Goal: Transaction & Acquisition: Book appointment/travel/reservation

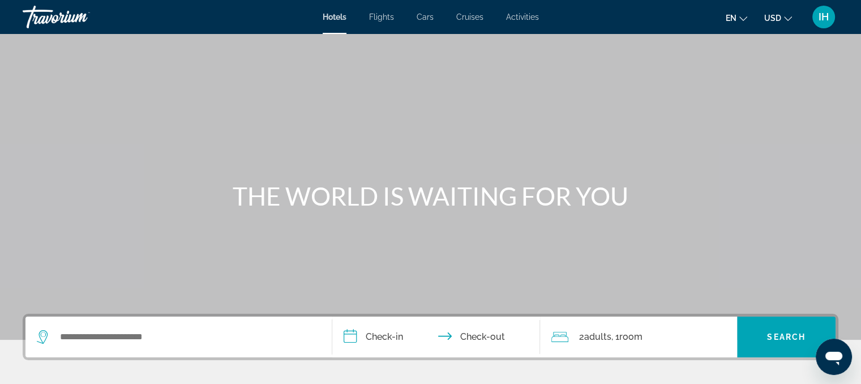
click at [426, 14] on span "Cars" at bounding box center [425, 16] width 17 height 9
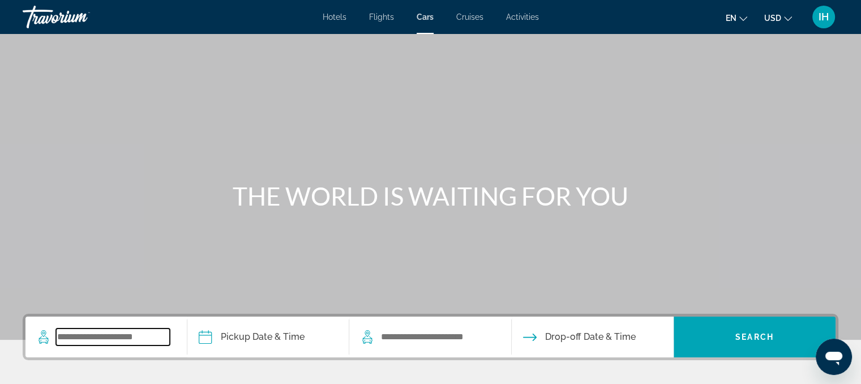
click at [113, 341] on input "Search widget" at bounding box center [113, 336] width 114 height 17
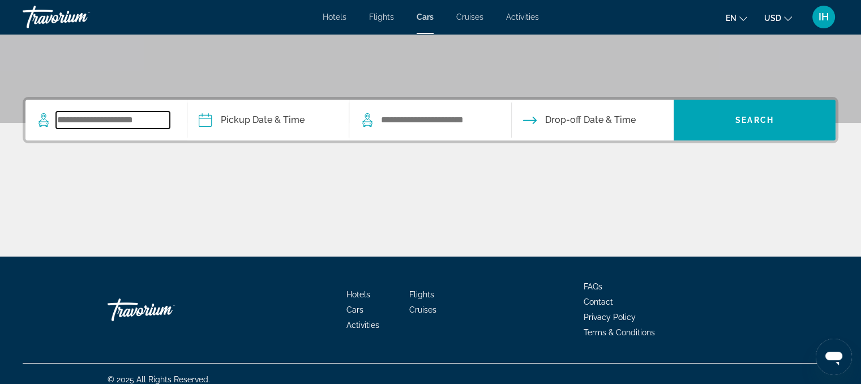
scroll to position [228, 0]
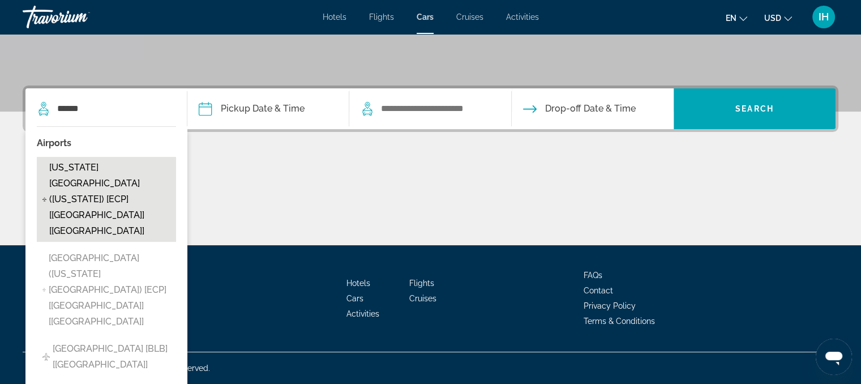
click at [88, 173] on span "[US_STATE][GEOGRAPHIC_DATA] ([US_STATE]) [ECP] [[GEOGRAPHIC_DATA]] [[GEOGRAPHIC…" at bounding box center [109, 199] width 121 height 79
type input "**********"
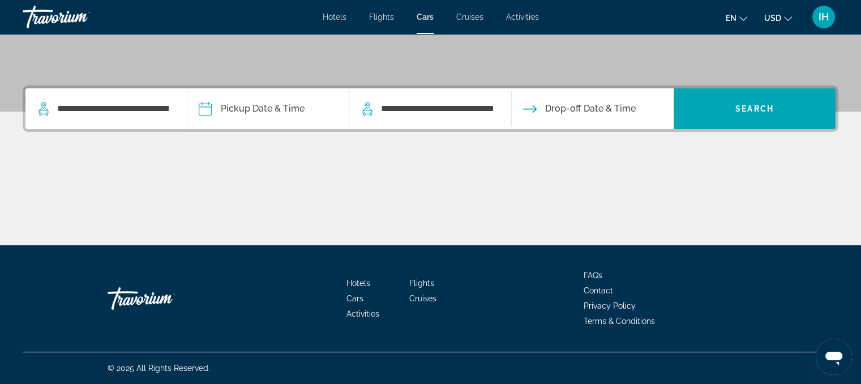
click at [310, 112] on input "Pickup date" at bounding box center [268, 110] width 166 height 44
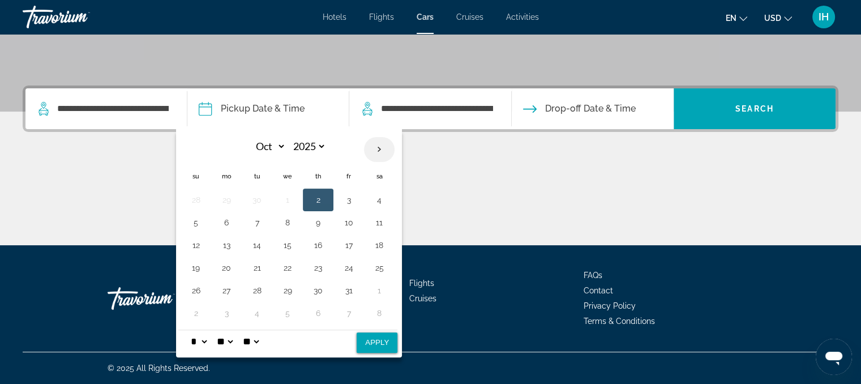
click at [375, 143] on th "Next month" at bounding box center [379, 149] width 31 height 25
select select "*"
select select "****"
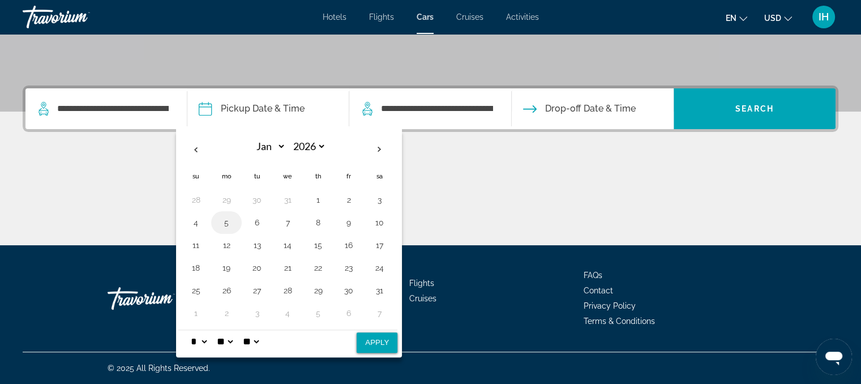
click at [227, 221] on button "5" at bounding box center [226, 223] width 18 height 16
click at [342, 219] on button "9" at bounding box center [349, 223] width 18 height 16
click at [227, 218] on button "5" at bounding box center [226, 223] width 18 height 16
click at [580, 109] on span "Drop-off Date & Time" at bounding box center [590, 109] width 91 height 16
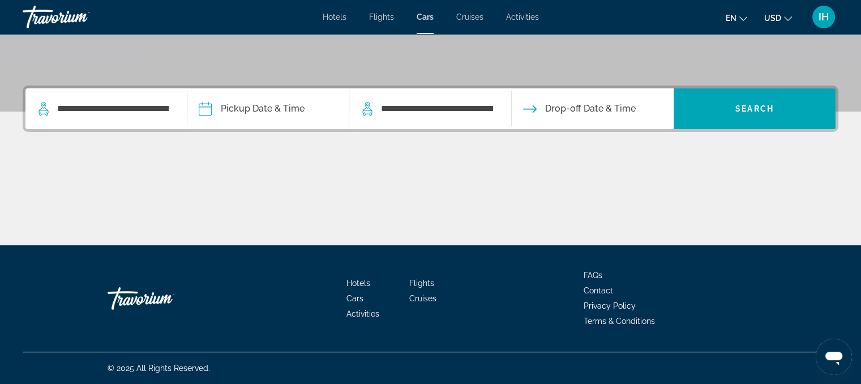
click at [565, 102] on span "Drop-off Date & Time" at bounding box center [590, 109] width 91 height 16
click at [568, 108] on span "Drop-off Date & Time" at bounding box center [590, 109] width 91 height 16
click at [529, 104] on icon "Drop-off date" at bounding box center [530, 109] width 14 height 14
click at [577, 107] on span "Drop-off Date & Time" at bounding box center [590, 109] width 91 height 16
click at [204, 108] on input "Pickup date" at bounding box center [268, 110] width 166 height 44
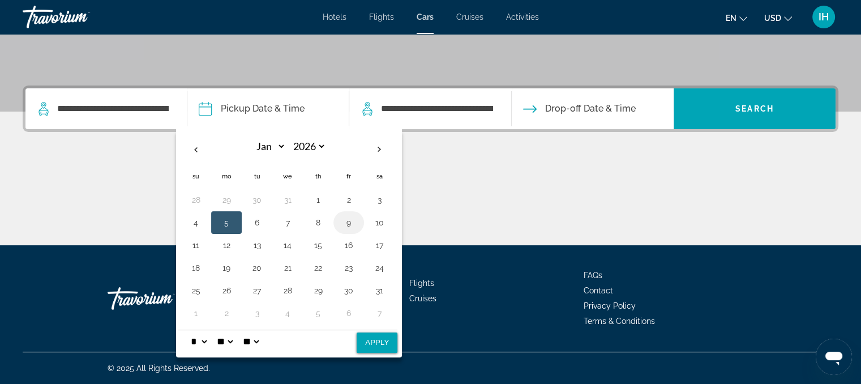
click at [343, 222] on button "9" at bounding box center [349, 223] width 18 height 16
click at [222, 223] on button "5" at bounding box center [226, 223] width 18 height 16
click at [374, 341] on button "Apply" at bounding box center [377, 342] width 41 height 20
type input "**********"
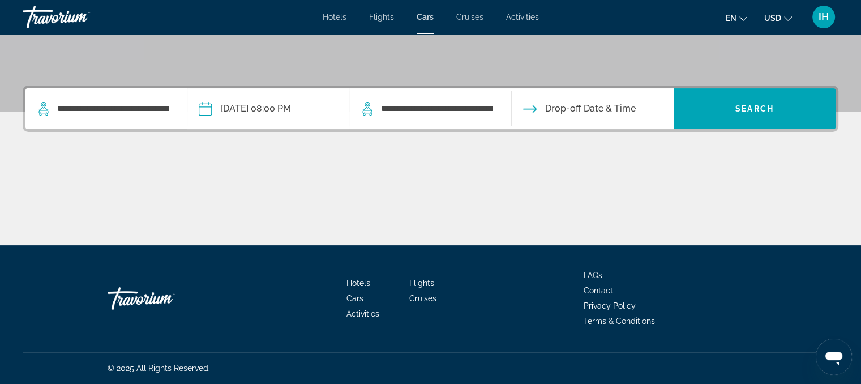
click at [568, 105] on input "Drop-off date" at bounding box center [592, 110] width 166 height 44
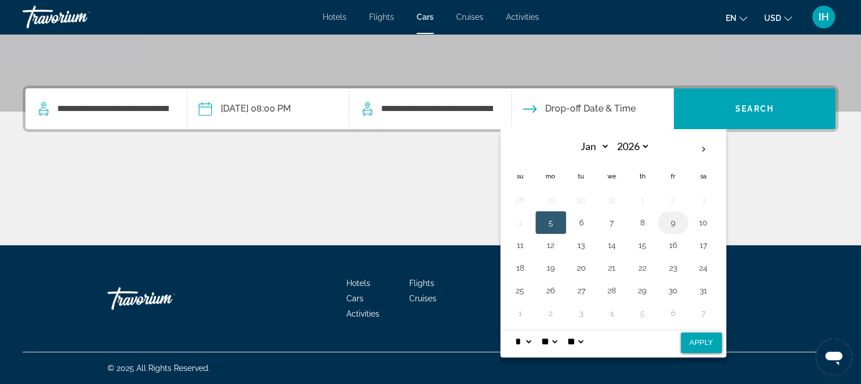
click at [668, 220] on button "9" at bounding box center [673, 223] width 18 height 16
click at [711, 338] on button "Apply" at bounding box center [701, 342] width 41 height 20
type input "**********"
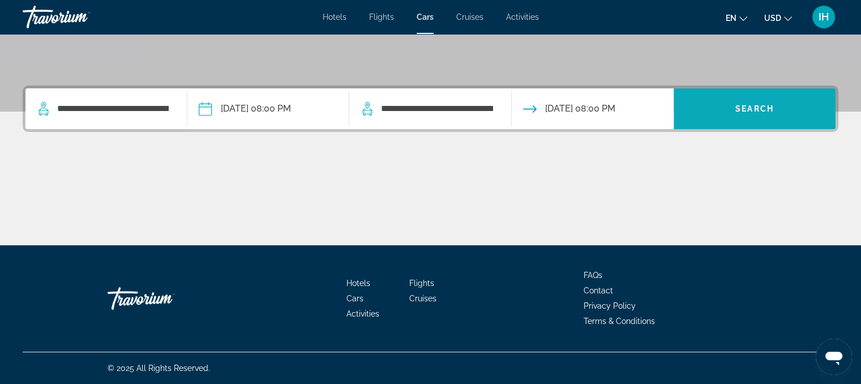
click at [761, 107] on span "Search" at bounding box center [754, 108] width 38 height 9
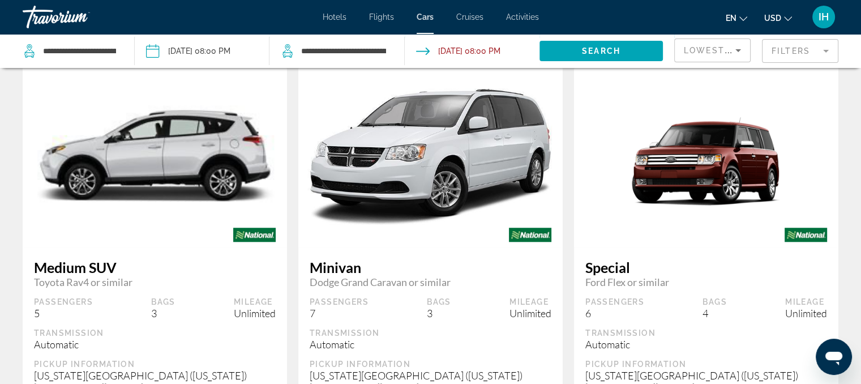
scroll to position [932, 0]
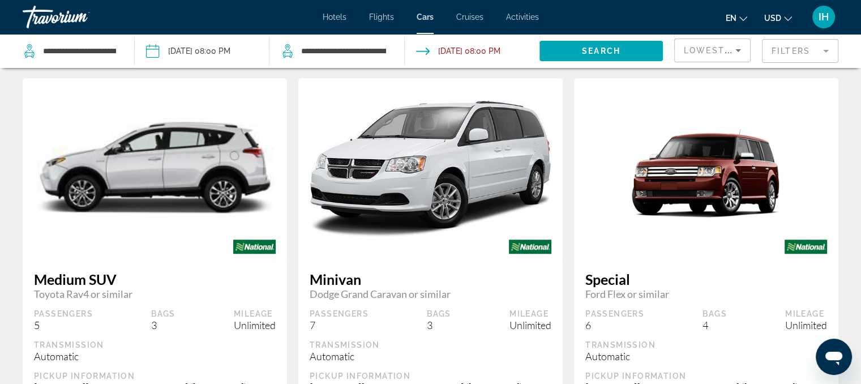
click at [201, 48] on input "Pickup date: Jan 05, 2026 08:00 PM" at bounding box center [201, 52] width 139 height 37
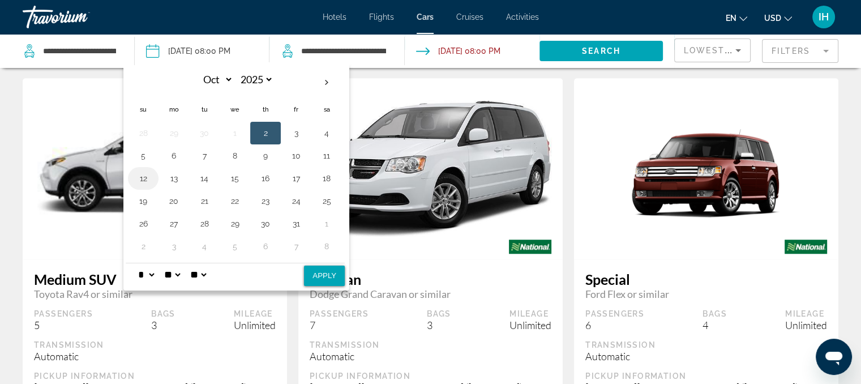
click at [143, 175] on button "12" at bounding box center [143, 178] width 18 height 16
click at [319, 267] on button "Apply" at bounding box center [324, 275] width 41 height 20
type input "**********"
select select "*"
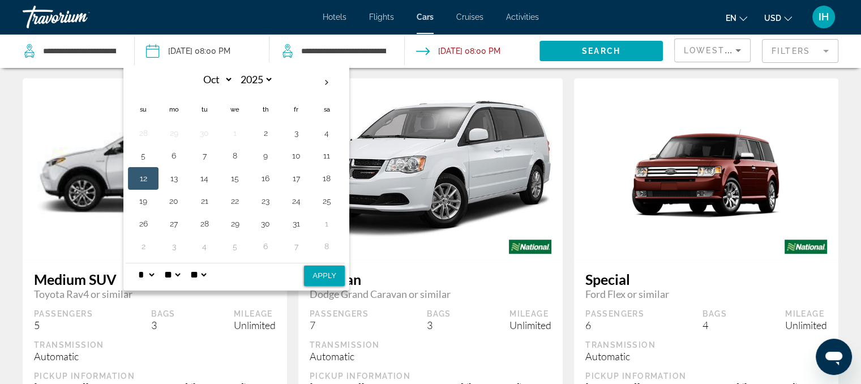
select select "**"
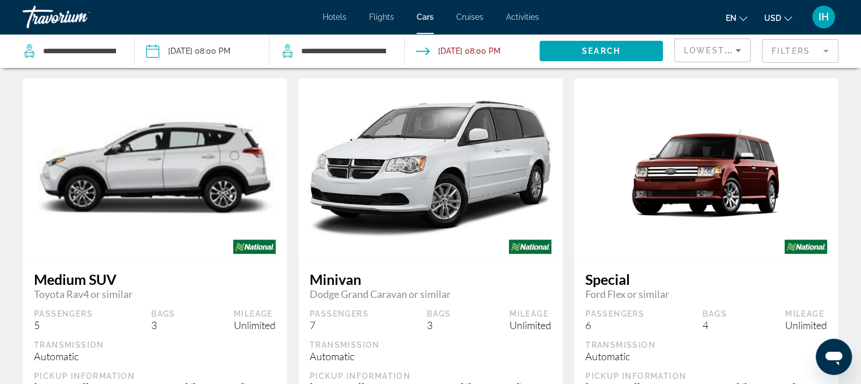
click at [453, 48] on input "Drop-off date: Jan 09, 2026 08:00 PM" at bounding box center [471, 52] width 139 height 37
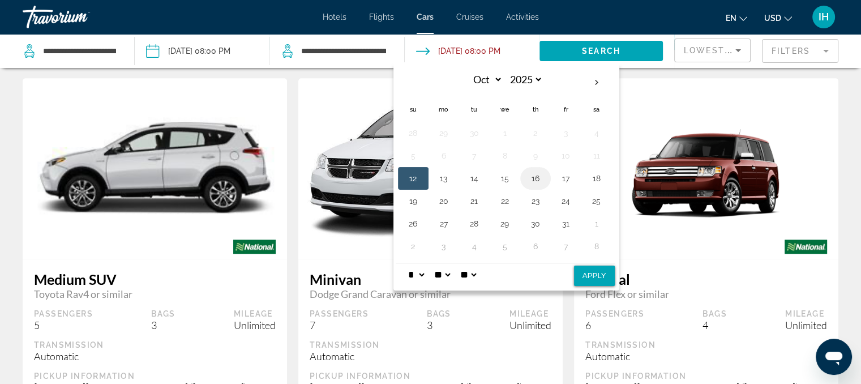
click at [535, 170] on button "16" at bounding box center [535, 178] width 18 height 16
click at [589, 268] on button "Apply" at bounding box center [594, 275] width 41 height 20
type input "**********"
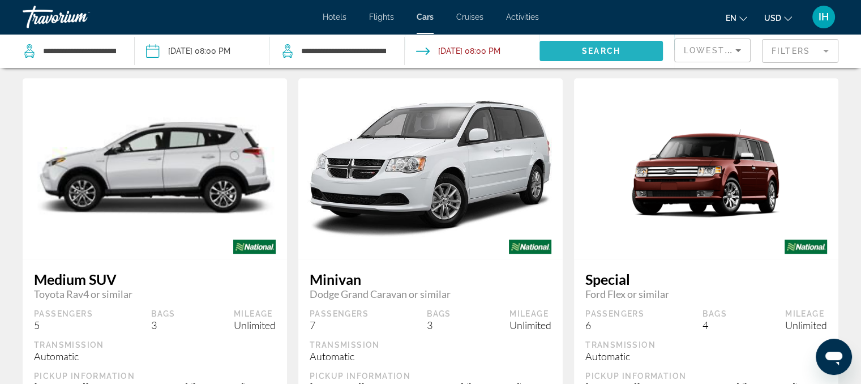
click at [601, 45] on span "Search widget" at bounding box center [600, 50] width 123 height 27
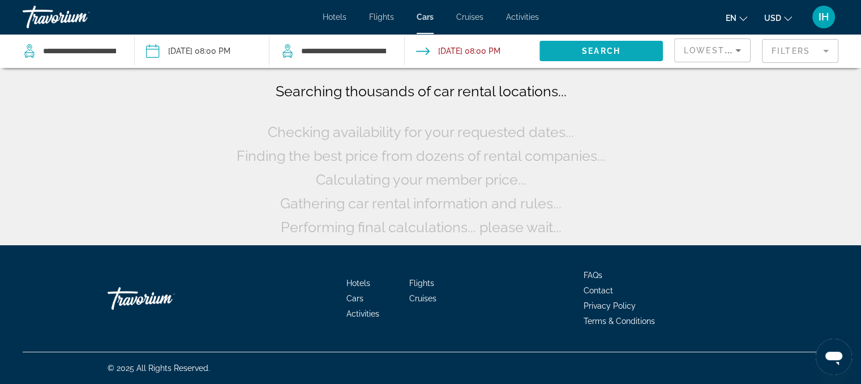
scroll to position [1, 0]
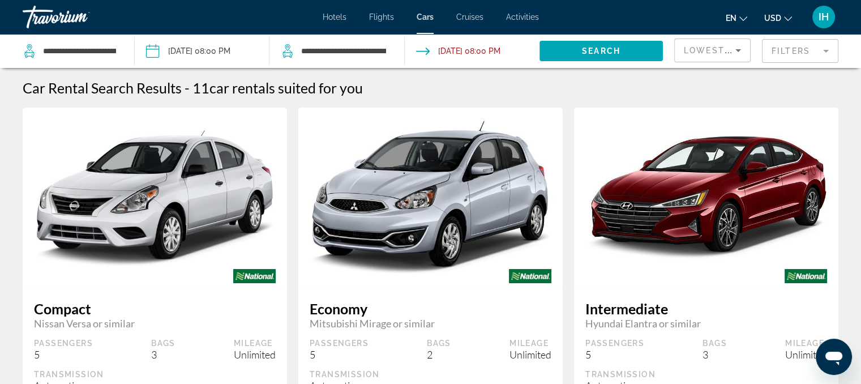
click at [211, 48] on input "**********" at bounding box center [201, 52] width 139 height 37
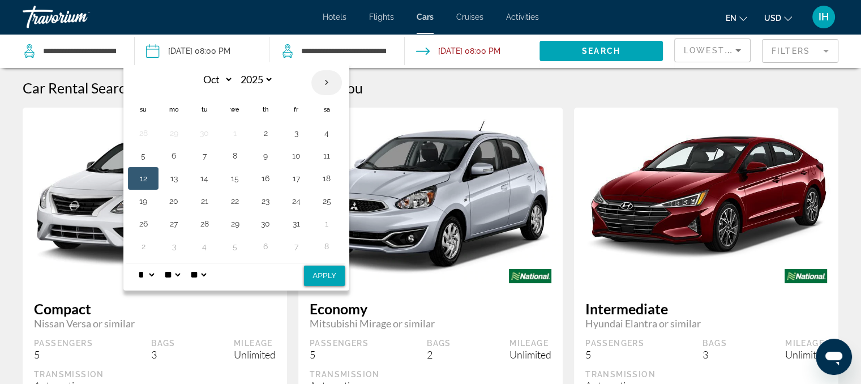
click at [329, 82] on th "Next month" at bounding box center [326, 82] width 31 height 25
select select "*"
select select "****"
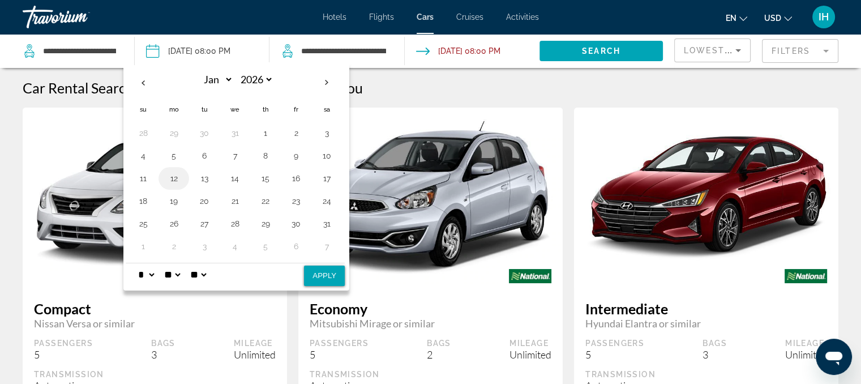
click at [174, 175] on button "12" at bounding box center [174, 178] width 18 height 16
click at [323, 270] on button "Apply" at bounding box center [324, 275] width 41 height 20
type input "**********"
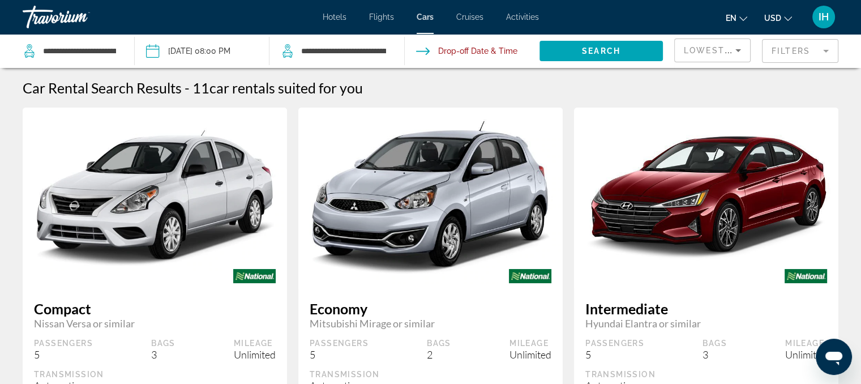
click at [471, 46] on input "Drop-off date" at bounding box center [471, 52] width 139 height 37
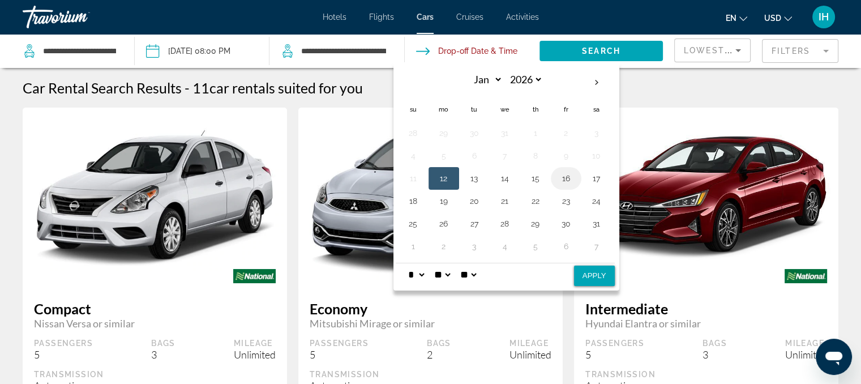
click at [564, 177] on button "16" at bounding box center [566, 178] width 18 height 16
click at [597, 272] on button "Apply" at bounding box center [594, 275] width 41 height 20
type input "**********"
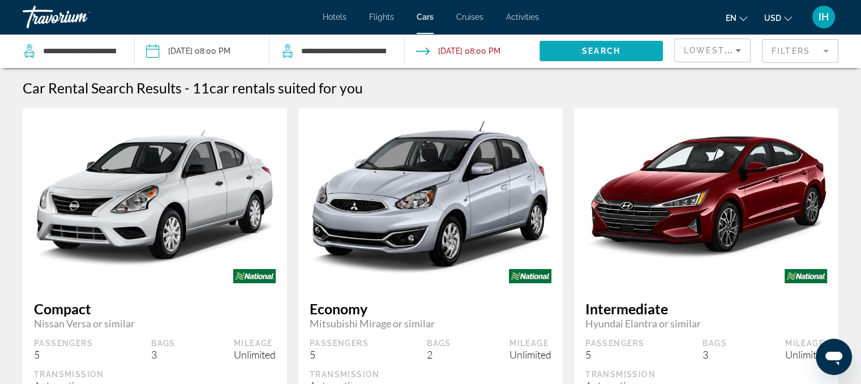
click at [621, 48] on span "Search widget" at bounding box center [600, 50] width 123 height 27
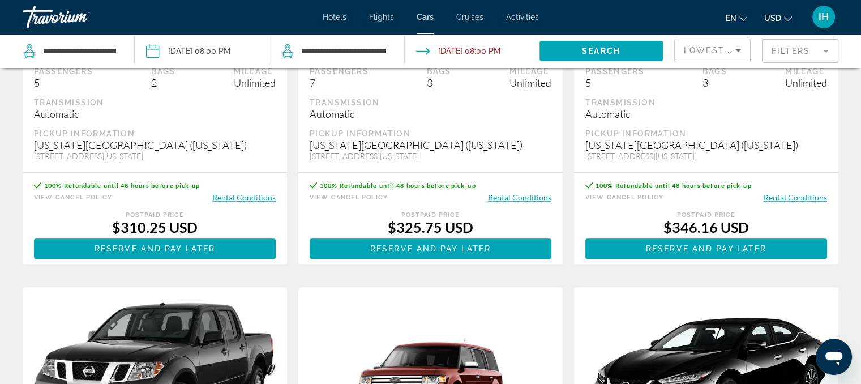
scroll to position [566, 0]
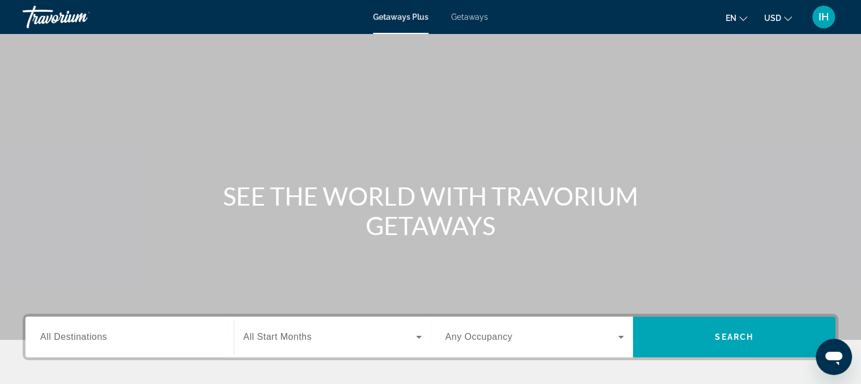
click at [481, 14] on span "Getaways" at bounding box center [469, 16] width 37 height 9
click at [788, 18] on icon "Change currency" at bounding box center [788, 19] width 8 height 8
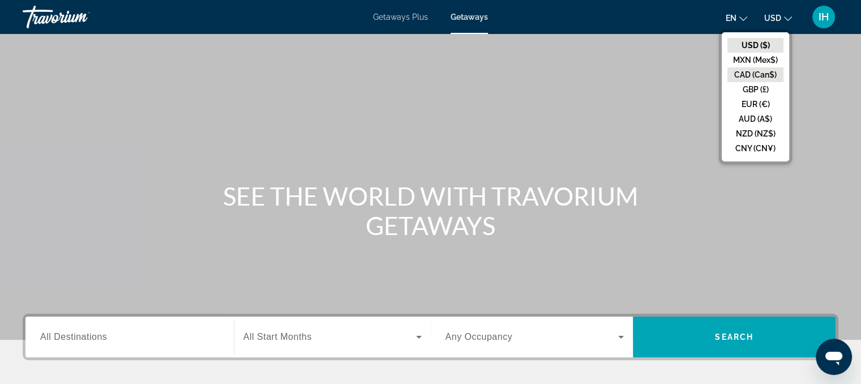
click at [774, 77] on button "CAD (Can$)" at bounding box center [755, 74] width 56 height 15
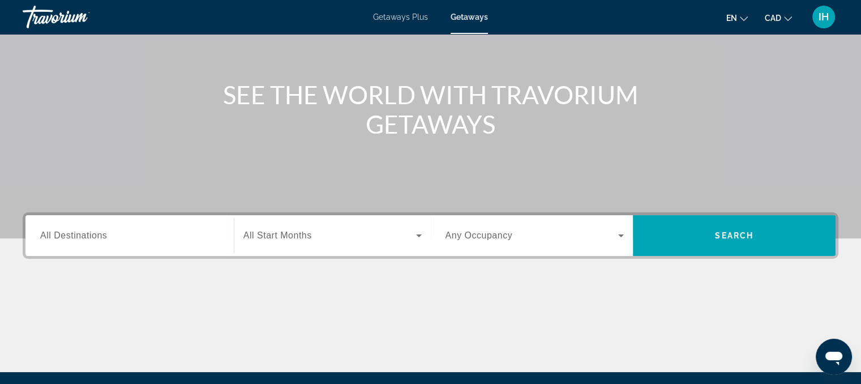
scroll to position [58, 0]
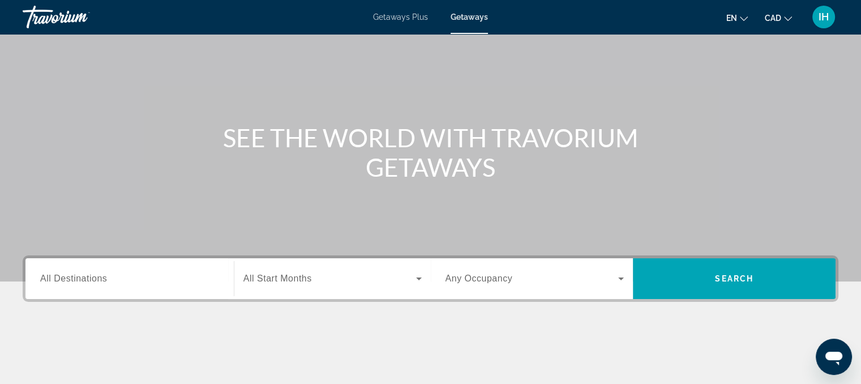
click at [79, 281] on span "All Destinations" at bounding box center [73, 278] width 67 height 10
click at [79, 281] on input "Destination All Destinations" at bounding box center [129, 279] width 179 height 14
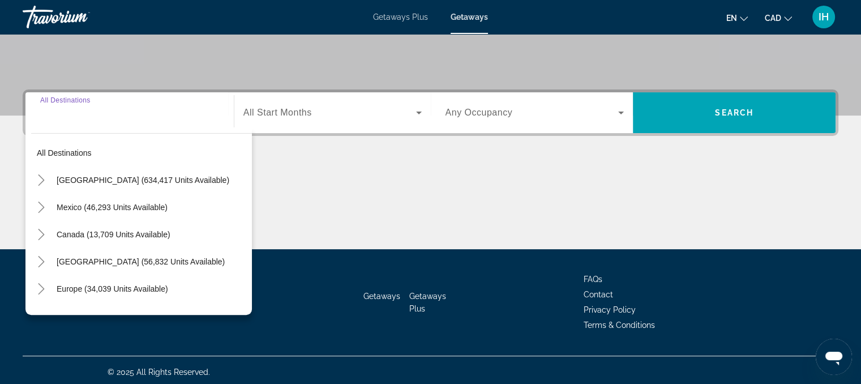
scroll to position [228, 0]
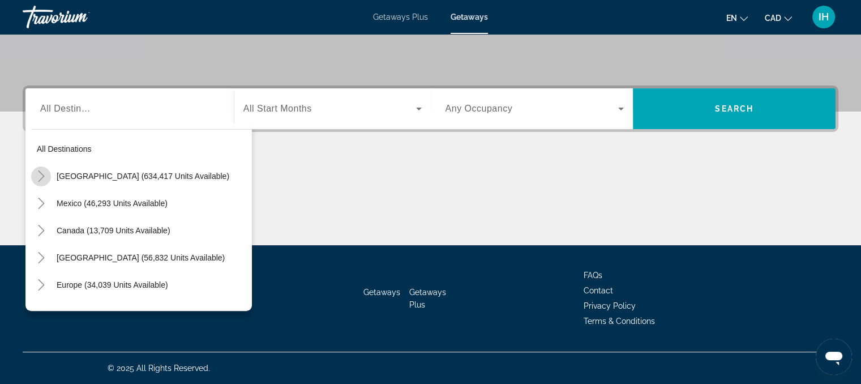
click at [40, 175] on icon "Toggle United States (634,417 units available)" at bounding box center [41, 175] width 11 height 11
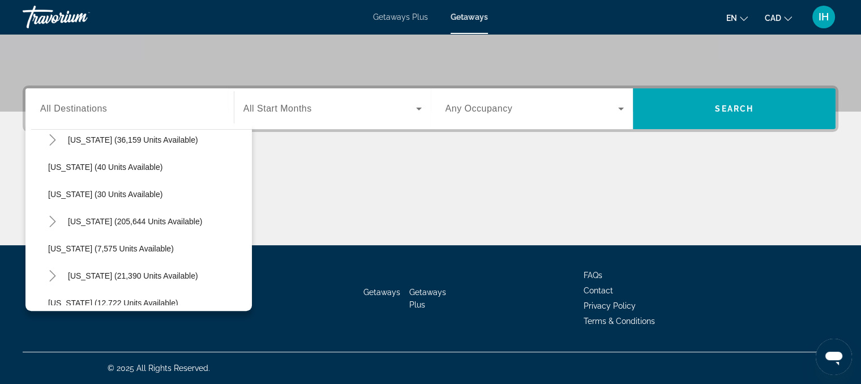
scroll to position [146, 0]
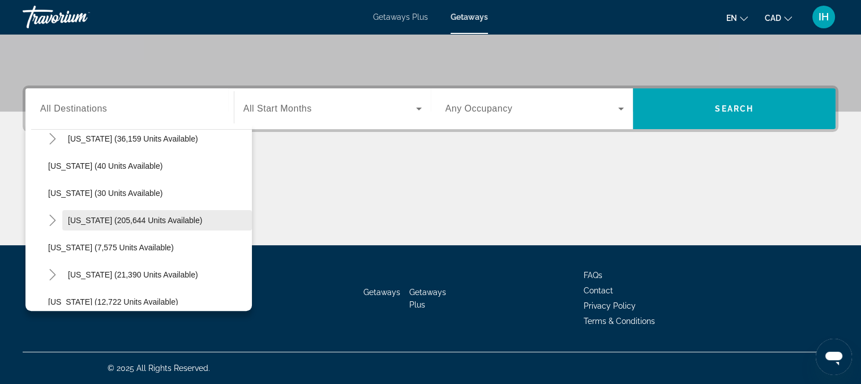
click at [85, 220] on span "Florida (205,644 units available)" at bounding box center [135, 220] width 134 height 9
type input "**********"
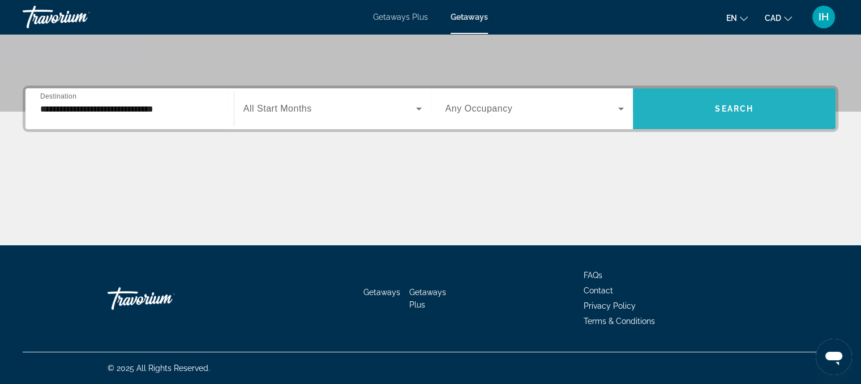
click at [740, 108] on span "Search" at bounding box center [734, 108] width 38 height 9
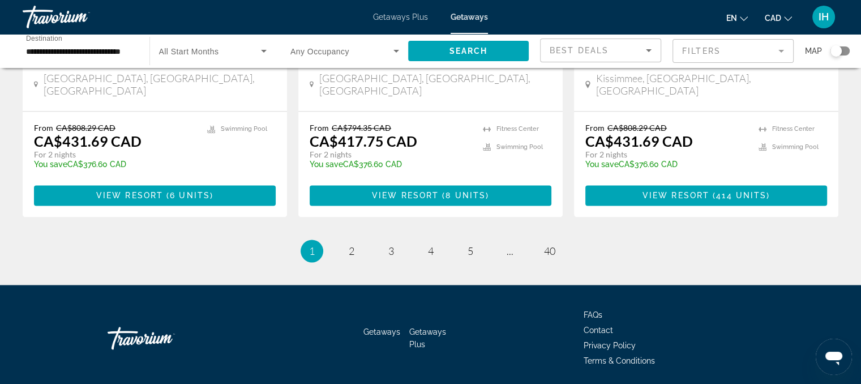
scroll to position [1498, 0]
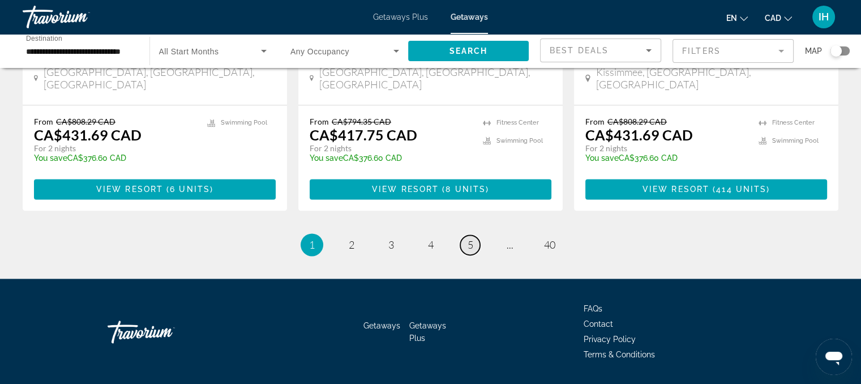
click at [471, 238] on span "5" at bounding box center [471, 244] width 6 height 12
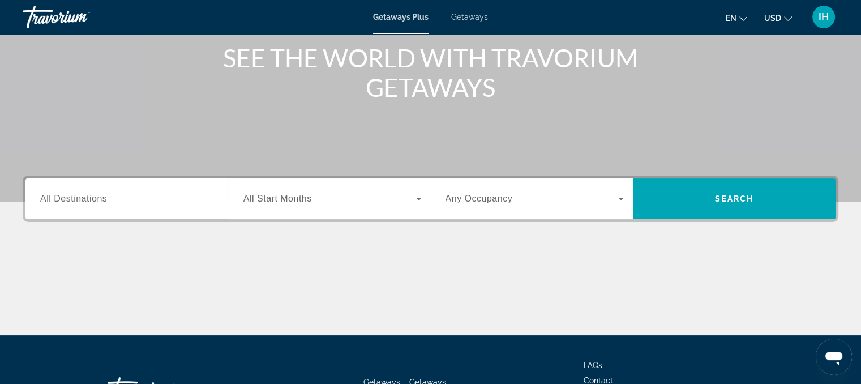
scroll to position [113, 0]
